Goal: Information Seeking & Learning: Learn about a topic

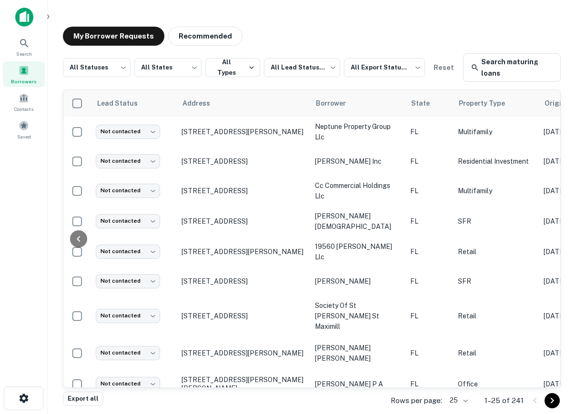
scroll to position [0, 556]
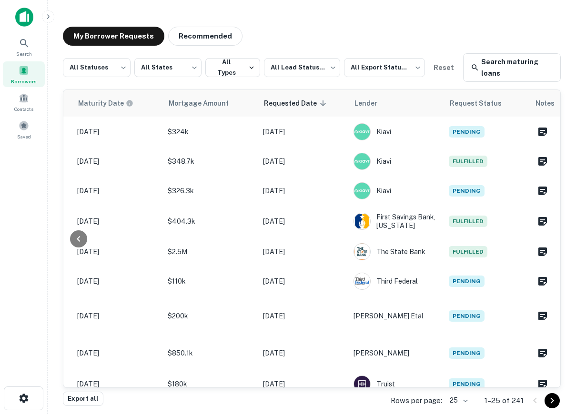
click at [20, 28] on div at bounding box center [24, 21] width 48 height 26
click at [23, 14] on img at bounding box center [24, 17] width 18 height 19
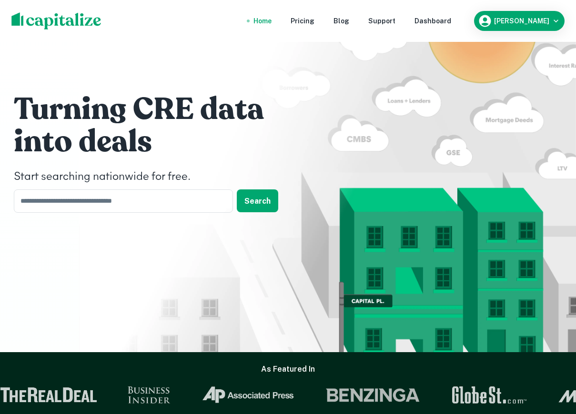
click at [437, 20] on nav "Home Pricing Blog Support Dashboard" at bounding box center [352, 20] width 228 height 21
click at [451, 22] on div "Dashboard" at bounding box center [432, 21] width 37 height 10
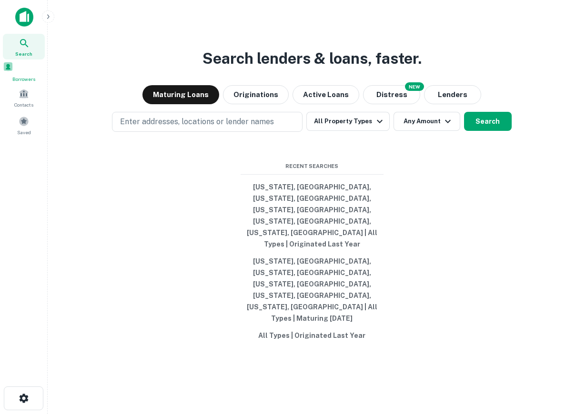
click at [13, 72] on span at bounding box center [8, 66] width 10 height 10
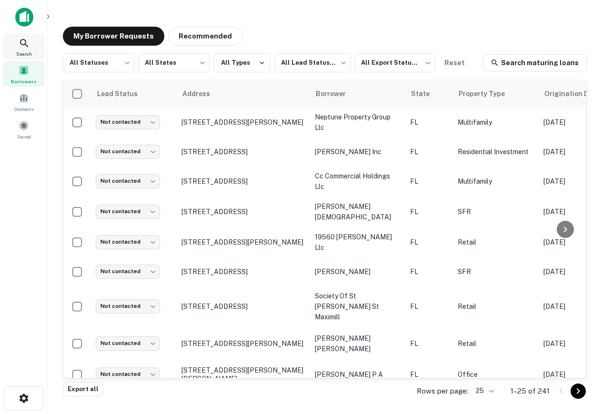
click at [24, 48] on icon at bounding box center [24, 43] width 11 height 11
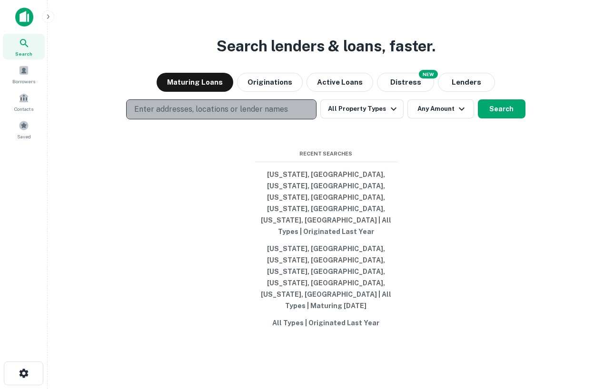
click at [256, 115] on p "Enter addresses, locations or lender names" at bounding box center [211, 109] width 154 height 11
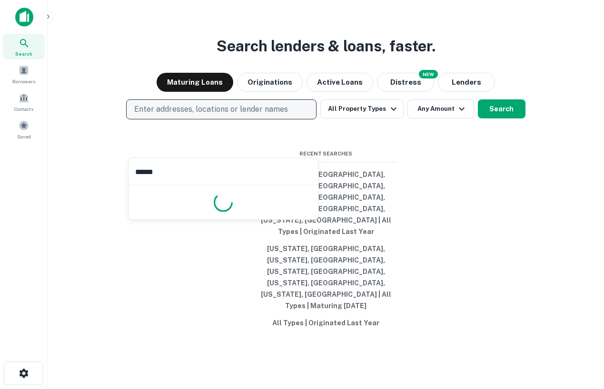
type input "*******"
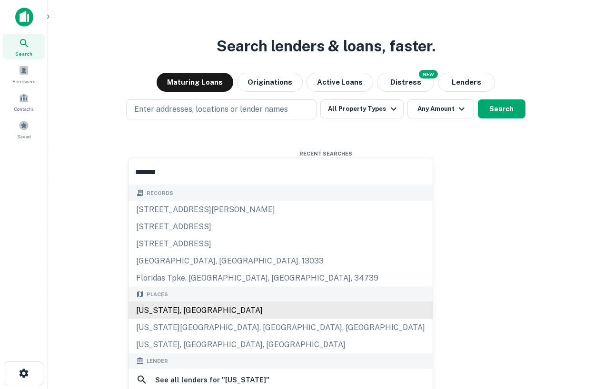
click at [192, 307] on div "Florida, USA" at bounding box center [281, 310] width 304 height 17
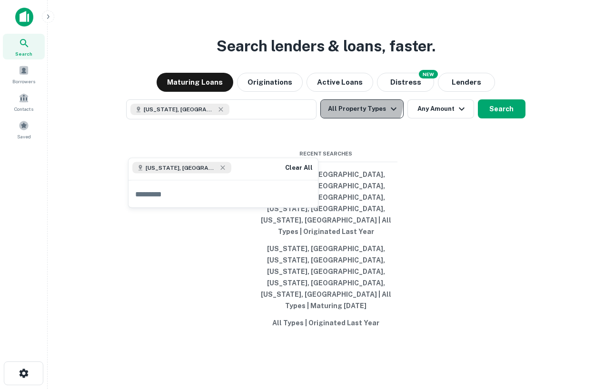
click at [359, 119] on button "All Property Types" at bounding box center [361, 108] width 83 height 19
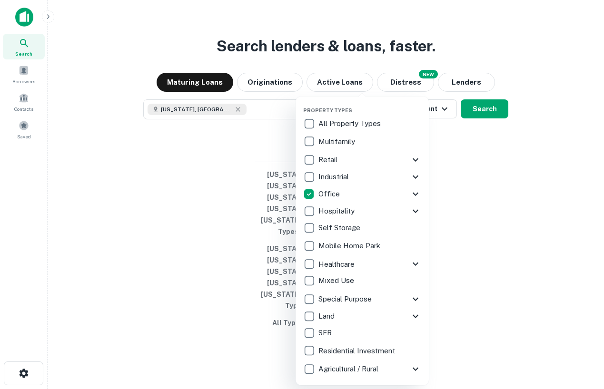
click at [415, 260] on icon at bounding box center [415, 263] width 11 height 11
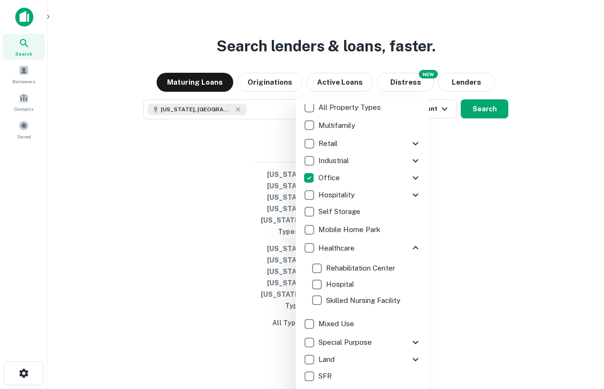
scroll to position [29, 0]
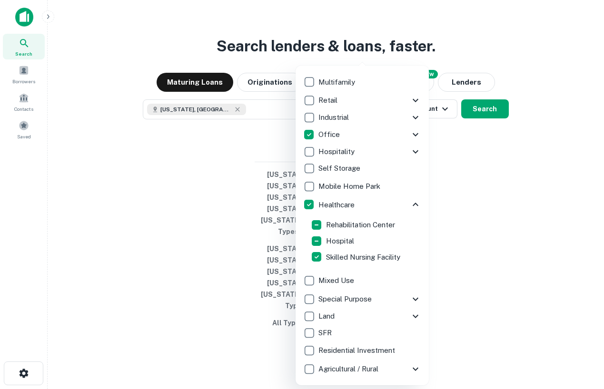
click at [511, 218] on div at bounding box center [302, 194] width 604 height 389
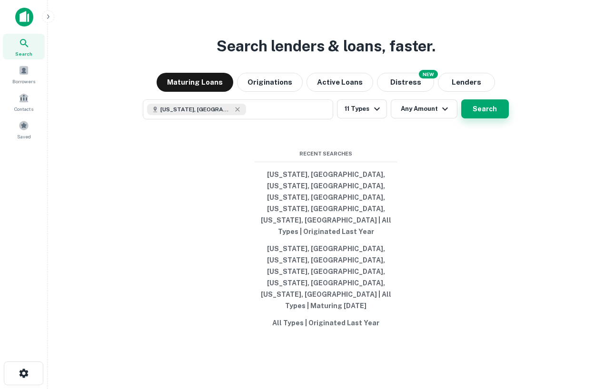
click at [485, 119] on button "Search" at bounding box center [485, 108] width 48 height 19
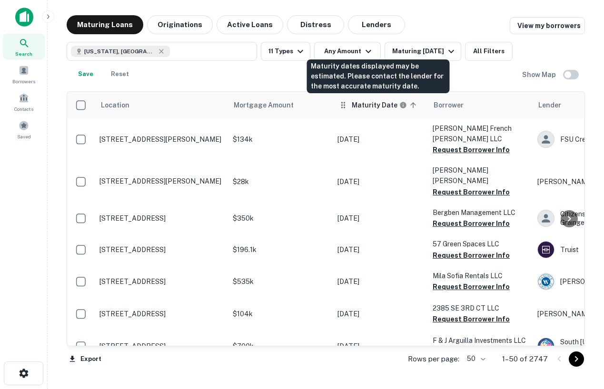
click at [385, 100] on h6 "Maturity Date" at bounding box center [375, 105] width 46 height 10
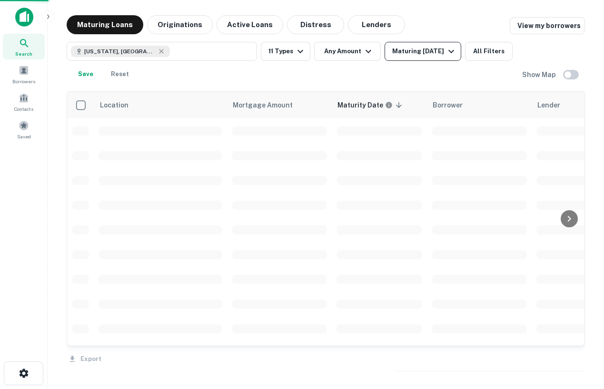
click at [449, 44] on button "Maturing [DATE]" at bounding box center [423, 51] width 77 height 19
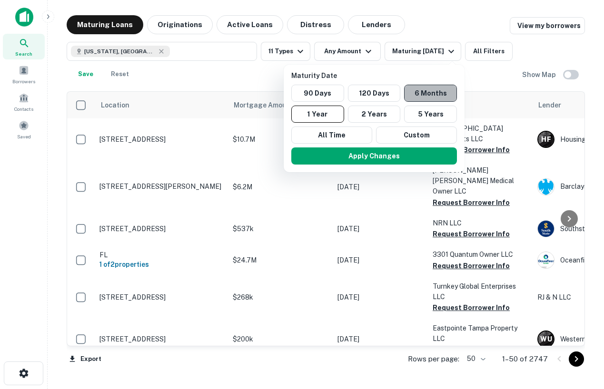
click at [425, 97] on button "6 Months" at bounding box center [430, 93] width 53 height 17
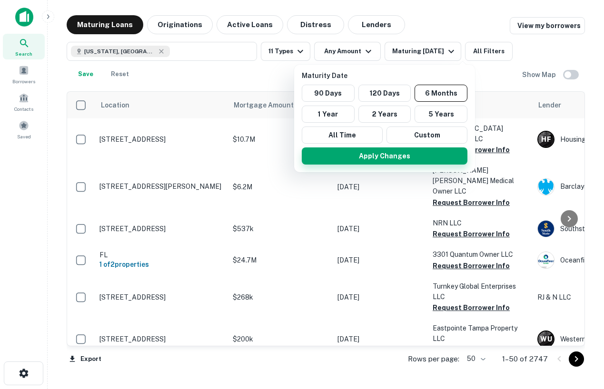
click at [414, 156] on button "Apply Changes" at bounding box center [385, 156] width 166 height 17
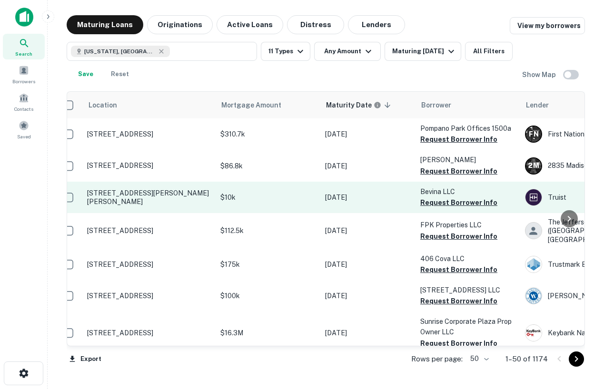
scroll to position [1, 14]
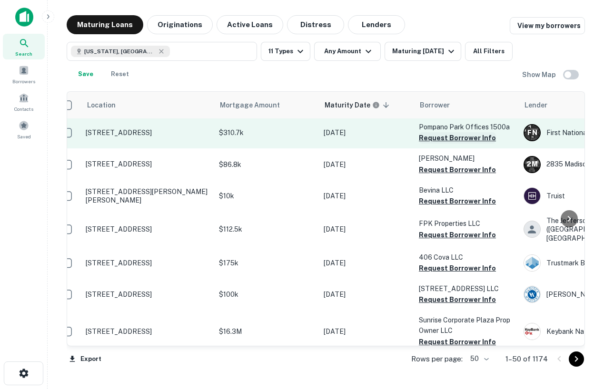
click at [447, 139] on button "Request Borrower Info" at bounding box center [457, 137] width 77 height 11
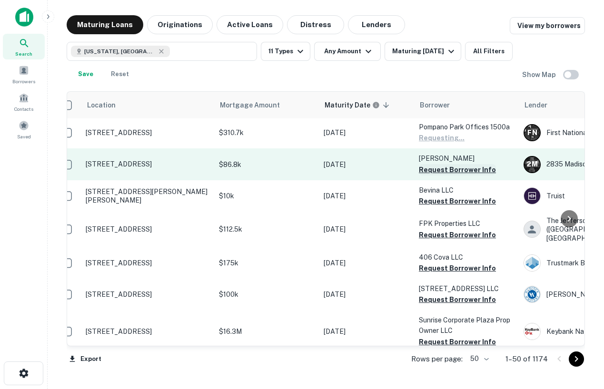
click at [448, 169] on button "Request Borrower Info" at bounding box center [457, 169] width 77 height 11
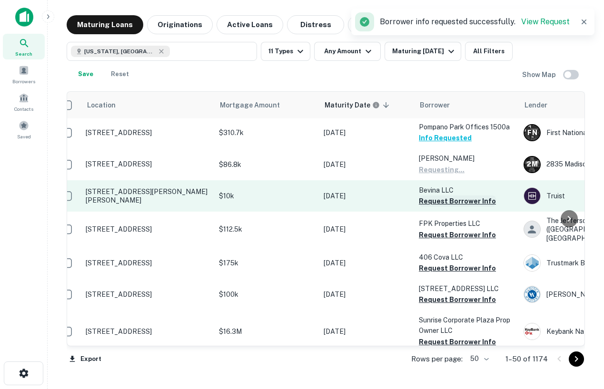
click at [449, 201] on button "Request Borrower Info" at bounding box center [457, 201] width 77 height 11
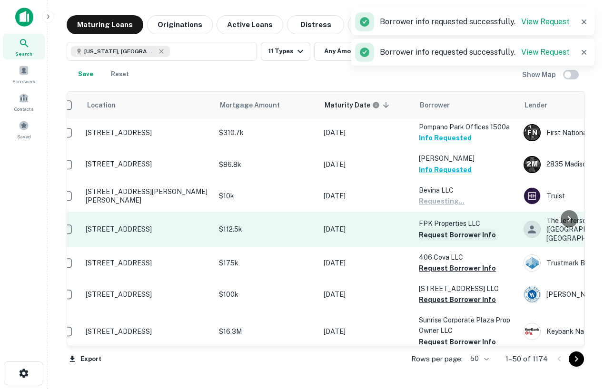
click at [449, 235] on button "Request Borrower Info" at bounding box center [457, 234] width 77 height 11
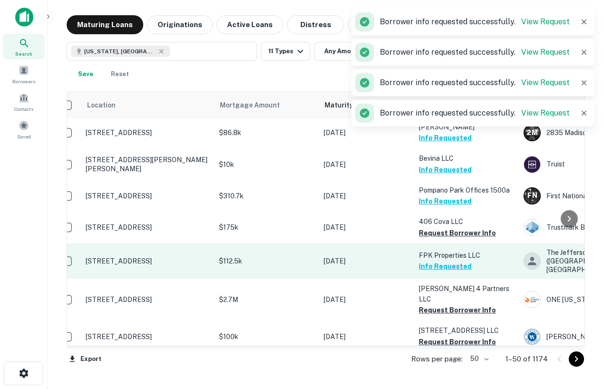
click at [445, 263] on button "Info Requested" at bounding box center [445, 266] width 53 height 11
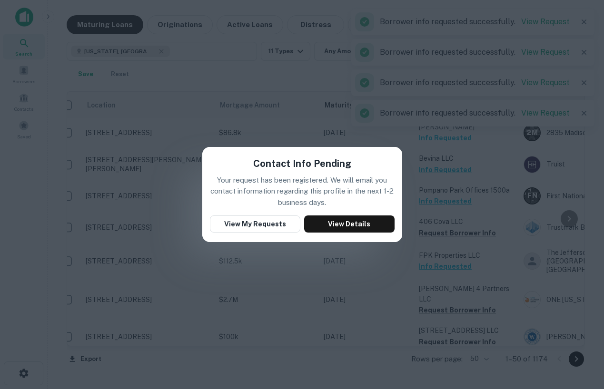
click at [308, 138] on div "Contact Info Pending Your request has been registered. We will email you contac…" at bounding box center [302, 194] width 604 height 389
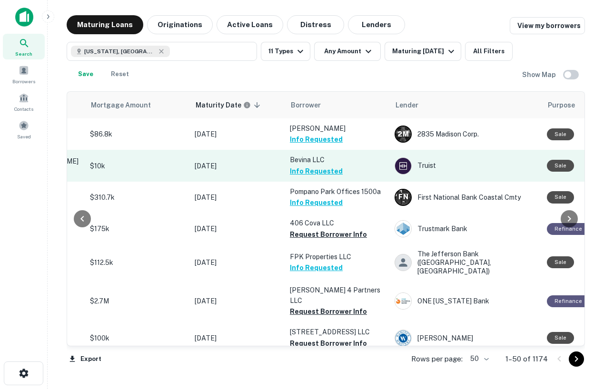
scroll to position [0, 0]
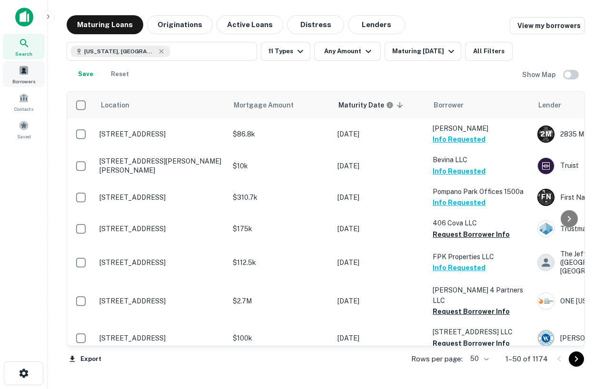
click at [17, 72] on div "Borrowers" at bounding box center [24, 74] width 42 height 26
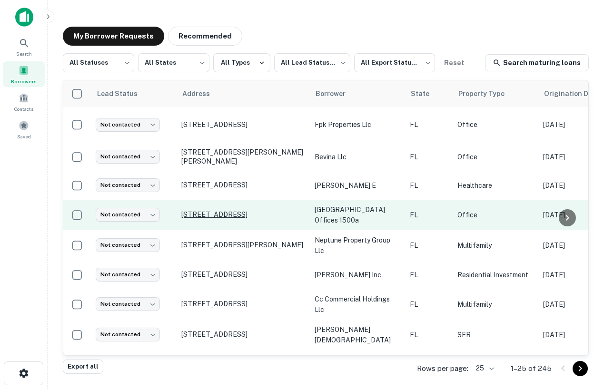
click at [231, 210] on p "1500 E Atlantic Blvd Ste A Pompano Beach, FL 33060" at bounding box center [243, 214] width 124 height 9
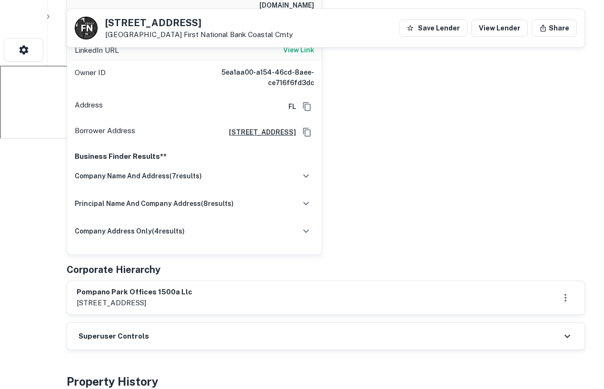
scroll to position [325, 0]
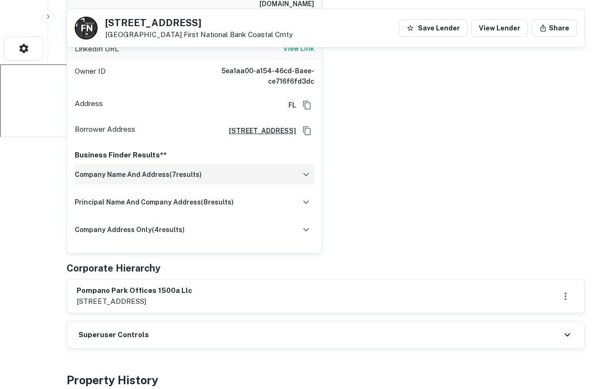
click at [309, 169] on icon "button" at bounding box center [305, 174] width 11 height 11
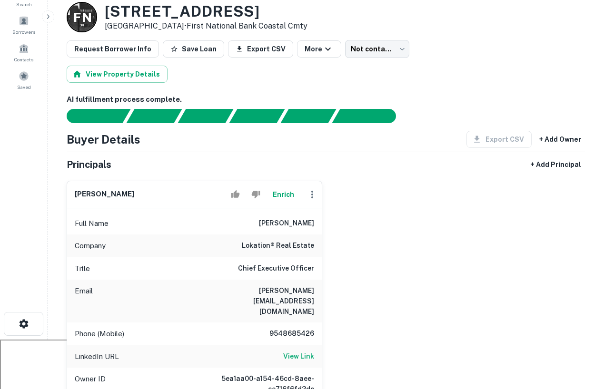
scroll to position [0, 0]
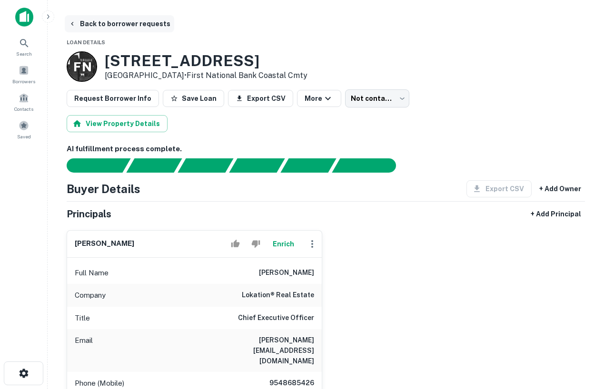
click at [70, 26] on icon "button" at bounding box center [73, 24] width 8 height 8
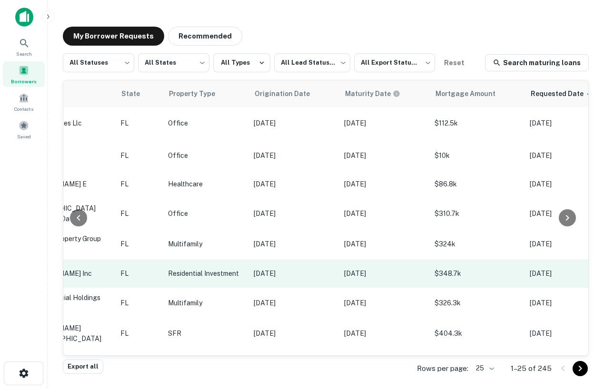
scroll to position [1, 0]
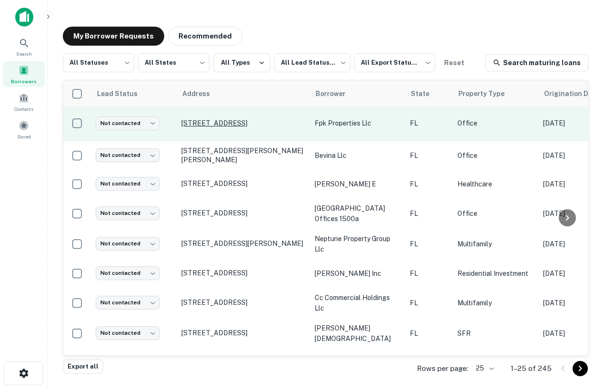
click at [222, 119] on p "27 N Ring Ave Tarpon Springs, FL 34689" at bounding box center [243, 123] width 124 height 9
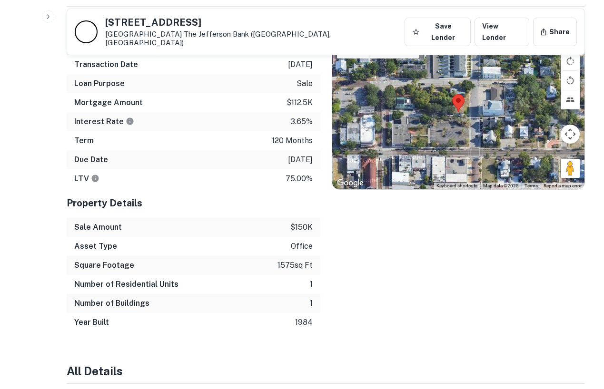
scroll to position [642, 0]
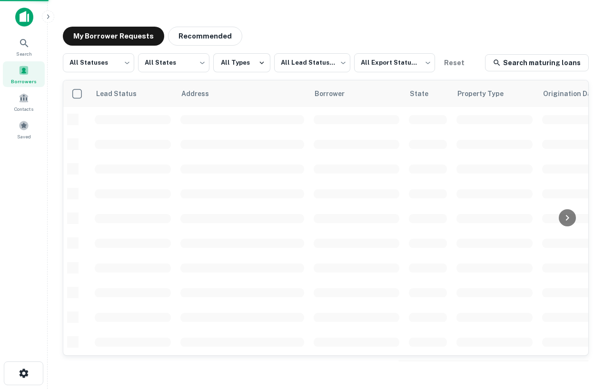
scroll to position [1, 0]
click at [27, 42] on icon at bounding box center [24, 43] width 11 height 11
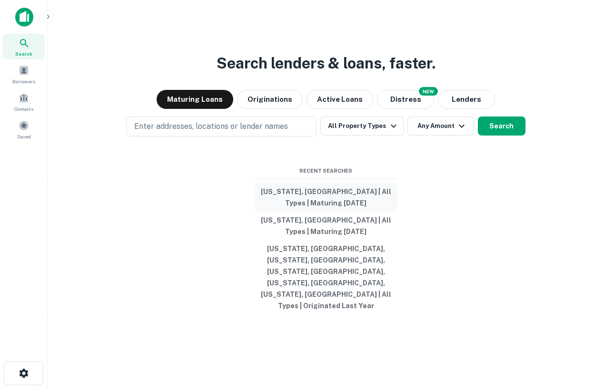
click at [327, 212] on button "[US_STATE], [GEOGRAPHIC_DATA] | All Types | Maturing [DATE]" at bounding box center [326, 197] width 143 height 29
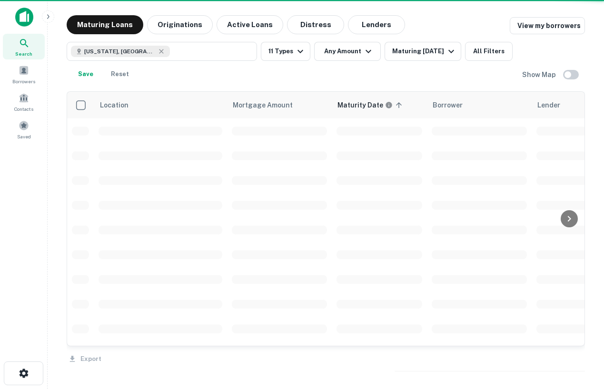
scroll to position [1, 0]
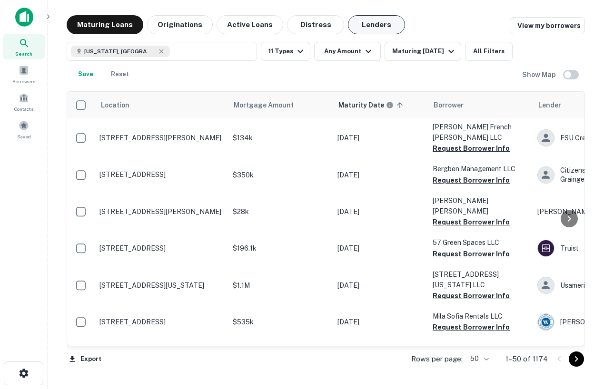
click at [369, 27] on button "Lenders" at bounding box center [376, 24] width 57 height 19
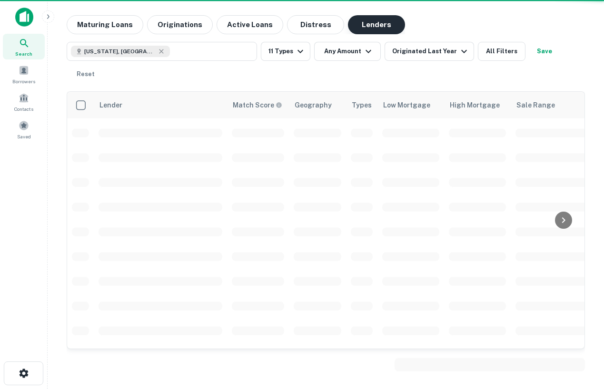
scroll to position [76, 0]
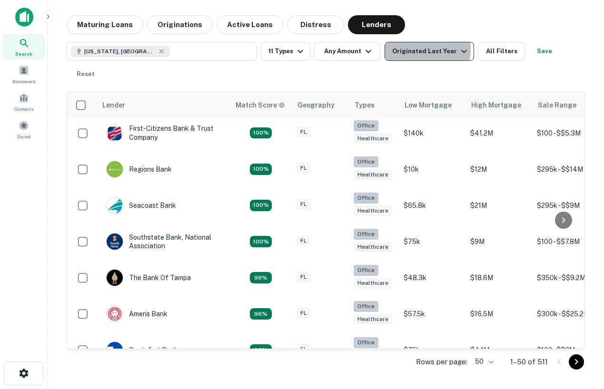
click at [418, 49] on div "Originated Last Year" at bounding box center [431, 51] width 78 height 11
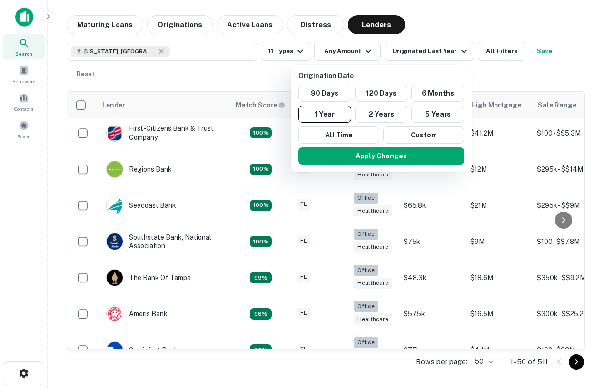
click at [473, 23] on div at bounding box center [302, 194] width 604 height 389
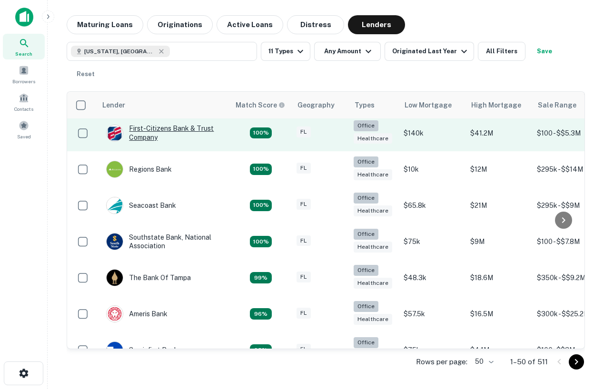
click at [149, 133] on div "First-citizens Bank & Trust Company" at bounding box center [163, 132] width 114 height 17
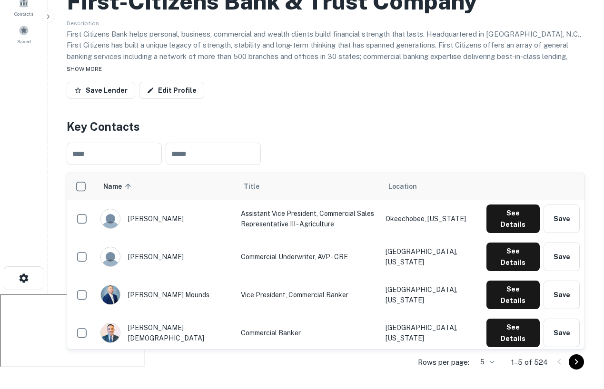
scroll to position [96, 0]
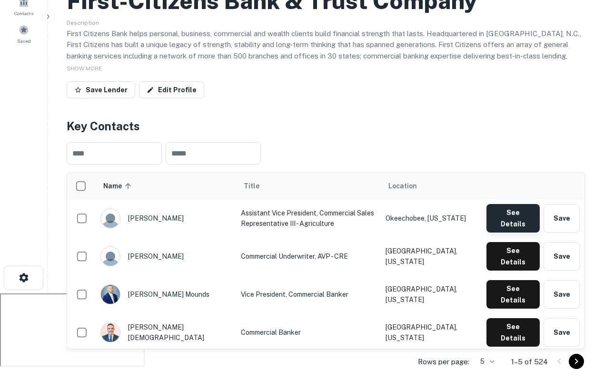
click at [502, 212] on button "See Details" at bounding box center [512, 218] width 53 height 29
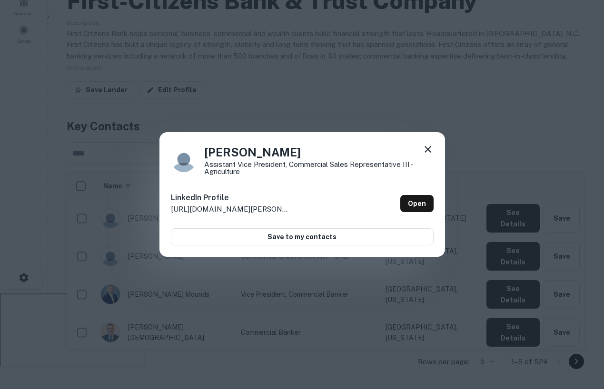
click at [424, 149] on icon at bounding box center [427, 149] width 11 height 11
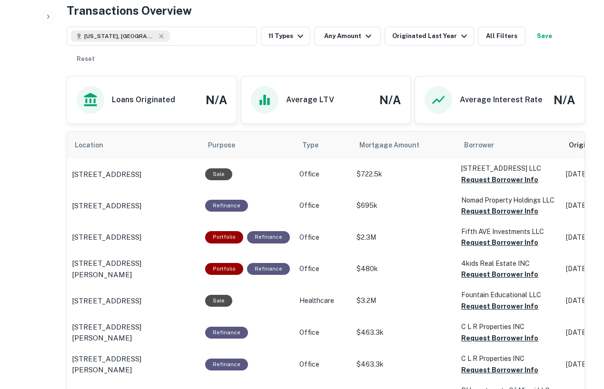
scroll to position [502, 0]
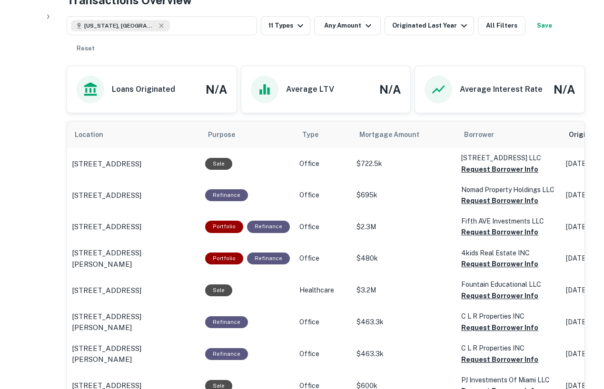
click at [437, 14] on div "Florida, USA 11 Types Any Amount Originated Last Year All Filters Save Reset" at bounding box center [326, 34] width 518 height 50
click at [438, 20] on div "Originated Last Year" at bounding box center [431, 25] width 78 height 11
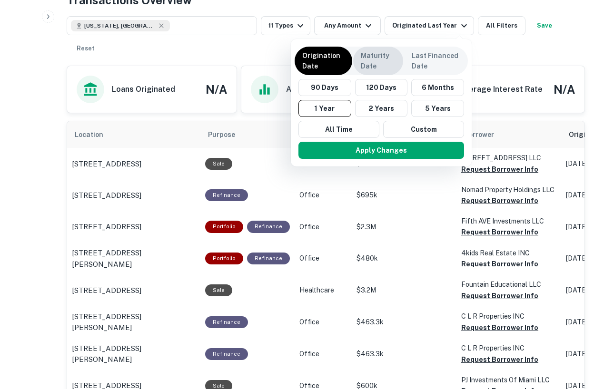
click at [389, 67] on p "Maturity Date" at bounding box center [378, 60] width 35 height 21
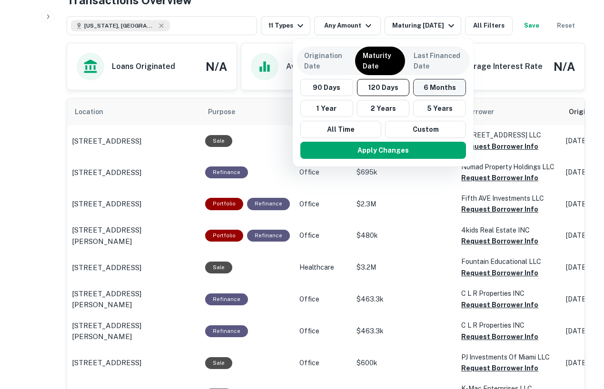
click at [427, 89] on button "6 Months" at bounding box center [439, 87] width 53 height 17
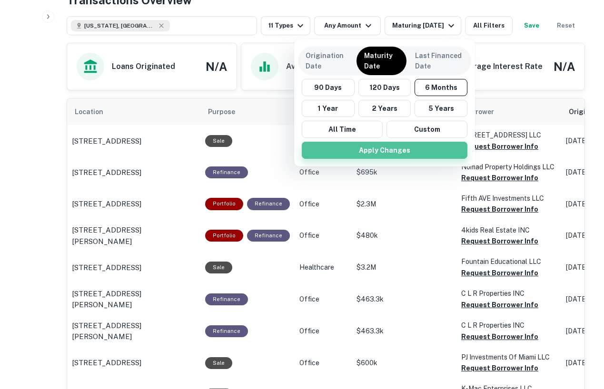
click at [397, 150] on button "Apply Changes" at bounding box center [385, 150] width 166 height 17
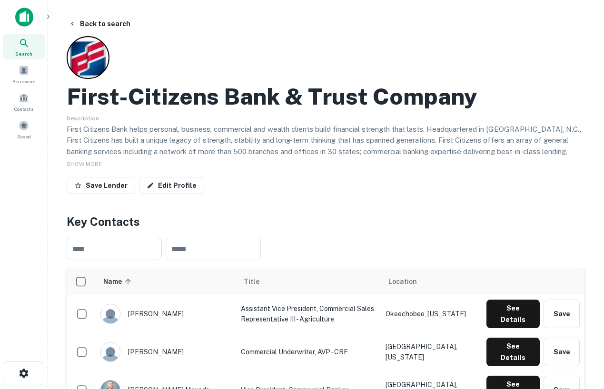
click at [24, 22] on img at bounding box center [24, 17] width 18 height 19
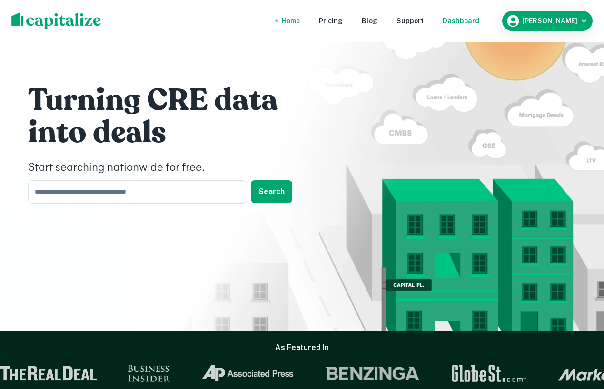
click at [479, 22] on div "Dashboard" at bounding box center [461, 21] width 37 height 10
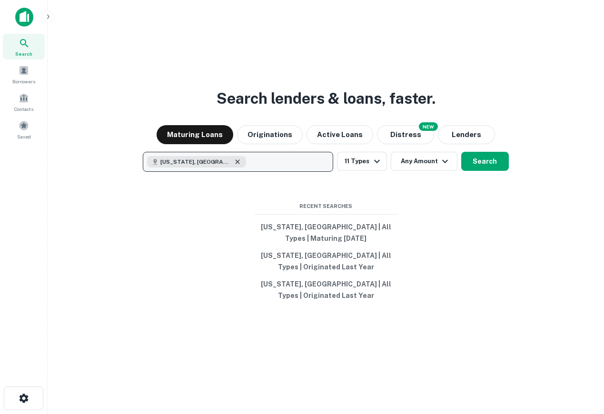
click at [234, 160] on icon "button" at bounding box center [238, 162] width 8 height 8
click at [23, 20] on img at bounding box center [24, 17] width 18 height 19
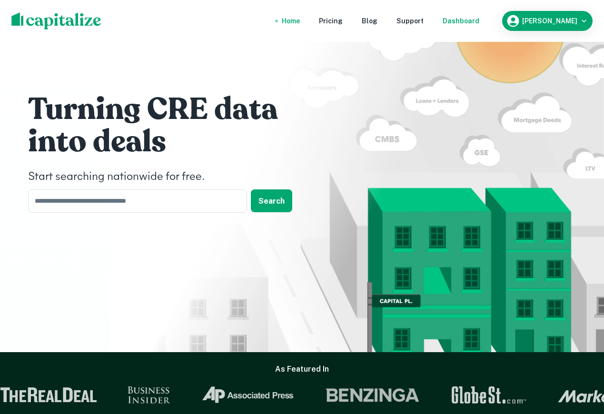
click at [473, 16] on div "Dashboard" at bounding box center [461, 21] width 37 height 10
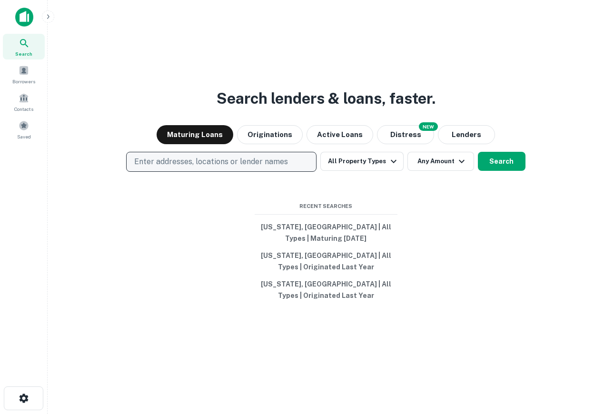
click at [252, 162] on p "Enter addresses, locations or lender names" at bounding box center [211, 161] width 154 height 11
click at [544, 249] on div "Search lenders & loans, faster. Maturing Loans Originations Active Loans NEW Di…" at bounding box center [325, 230] width 541 height 414
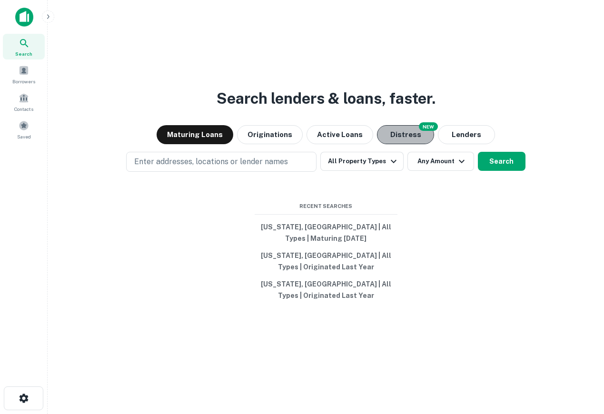
click at [406, 139] on button "Distress" at bounding box center [405, 134] width 57 height 19
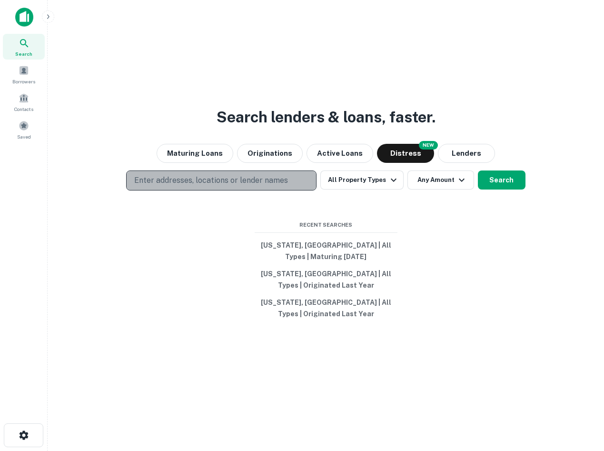
click at [288, 181] on button "Enter addresses, locations or lender names" at bounding box center [221, 180] width 190 height 20
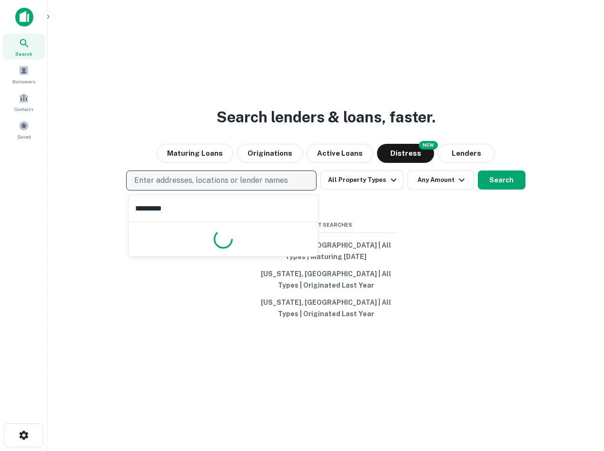
type input "**********"
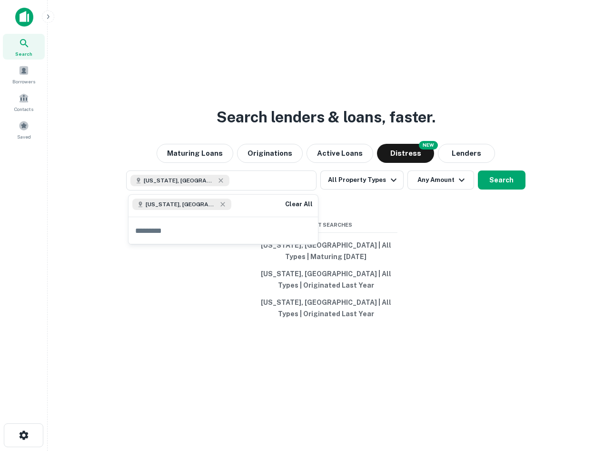
click at [537, 239] on div "Search lenders & loans, faster. Maturing Loans Originations Active Loans NEW Di…" at bounding box center [325, 248] width 541 height 451
click at [516, 189] on button "Search" at bounding box center [502, 179] width 48 height 19
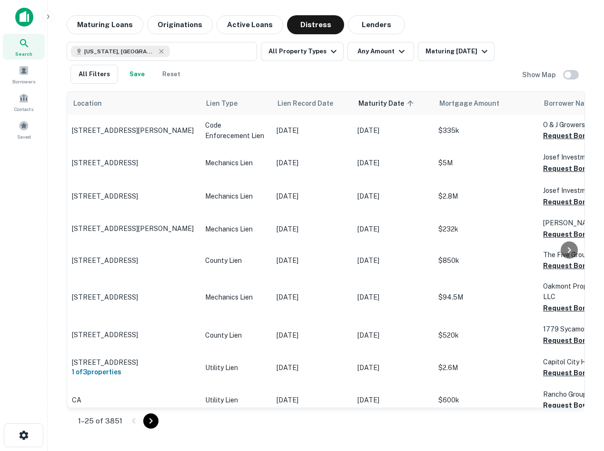
click at [21, 13] on img at bounding box center [24, 17] width 18 height 19
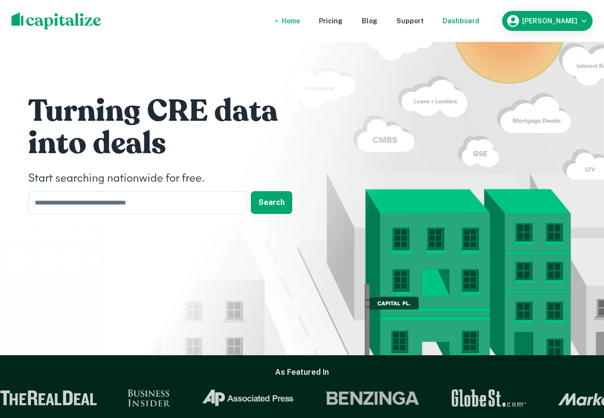
click at [470, 18] on div "Dashboard" at bounding box center [461, 21] width 37 height 10
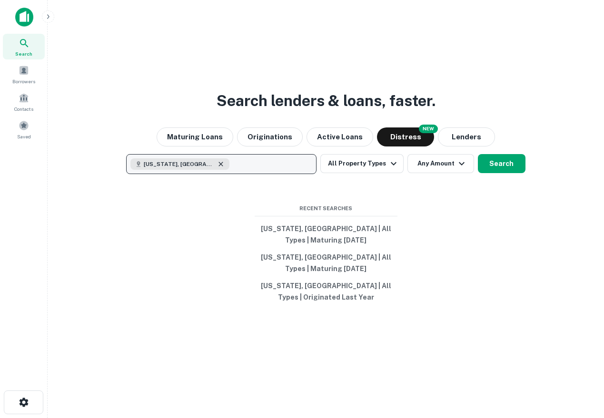
click at [217, 166] on icon "button" at bounding box center [221, 164] width 8 height 8
click at [224, 50] on div "Search lenders & loans, faster. Maturing Loans Originations Active Loans NEW Di…" at bounding box center [325, 232] width 541 height 418
click at [207, 138] on button "Maturing Loans" at bounding box center [195, 137] width 77 height 19
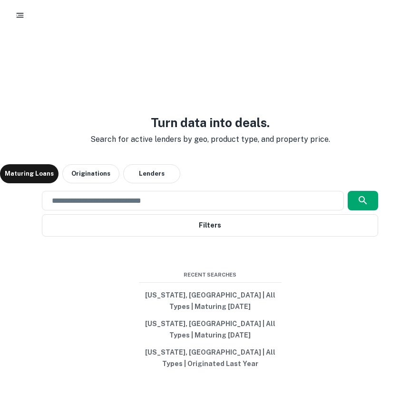
click at [18, 8] on button "button" at bounding box center [19, 15] width 17 height 17
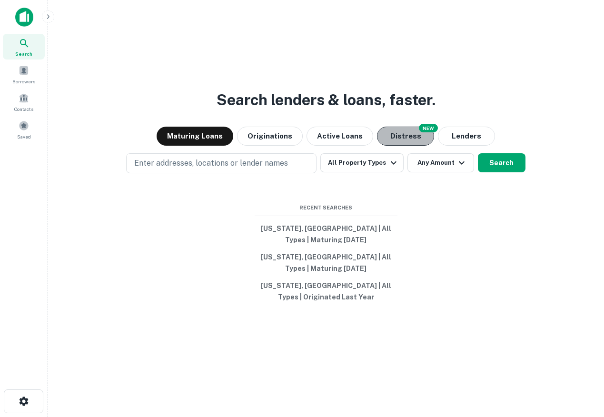
click at [390, 129] on button "Distress" at bounding box center [405, 136] width 57 height 19
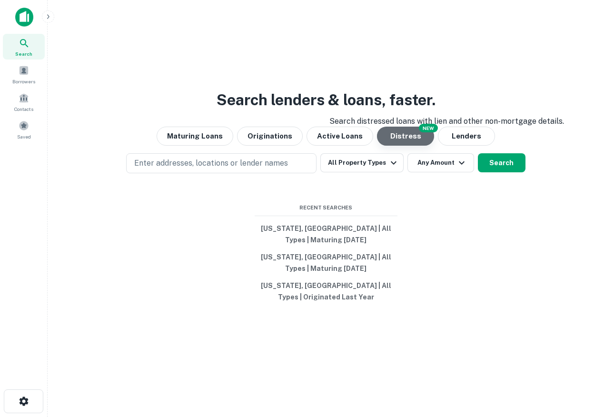
click at [398, 134] on button "Distress" at bounding box center [405, 136] width 57 height 19
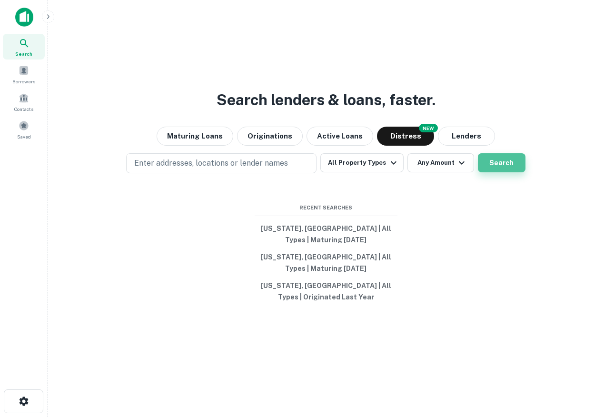
click at [522, 160] on button "Search" at bounding box center [502, 162] width 48 height 19
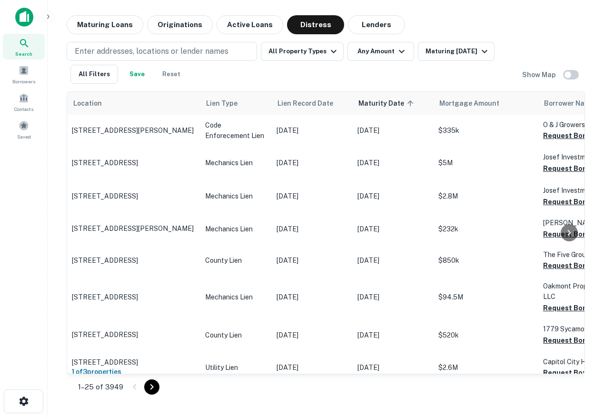
click at [24, 14] on img at bounding box center [24, 17] width 18 height 19
